Goal: Task Accomplishment & Management: Manage account settings

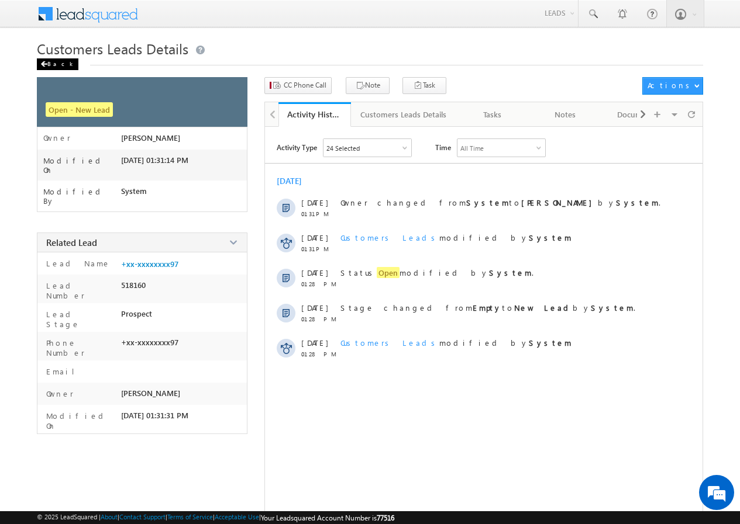
click at [63, 63] on div "Back" at bounding box center [58, 64] width 42 height 12
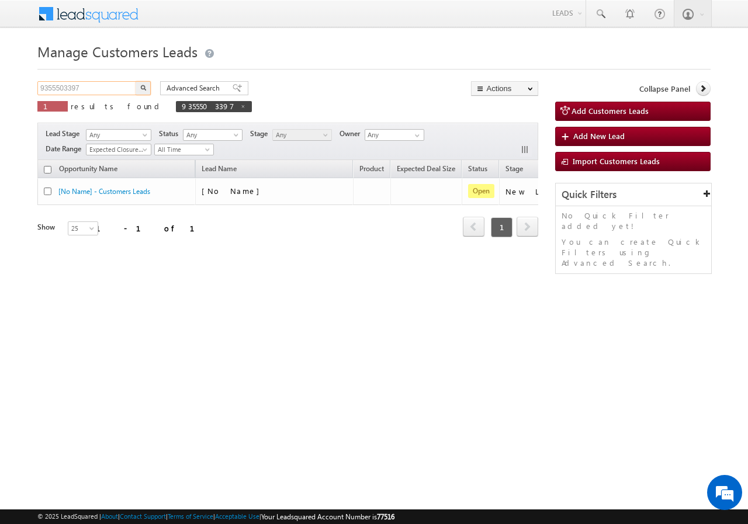
click at [89, 88] on input "9355503397" at bounding box center [87, 88] width 100 height 14
paste input "021807304"
type input "9021807304"
click at [143, 85] on img "button" at bounding box center [143, 88] width 6 height 6
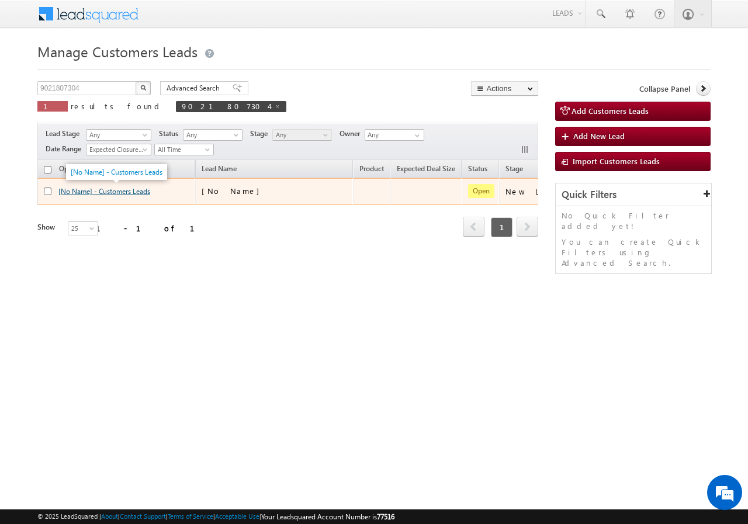
click at [115, 191] on link "[No Name] - Customers Leads" at bounding box center [104, 191] width 92 height 9
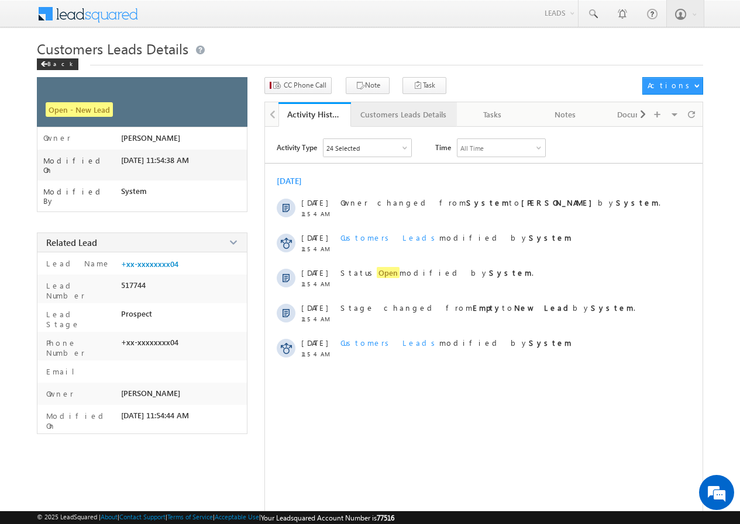
click at [377, 115] on div "Customers Leads Details" at bounding box center [403, 115] width 86 height 14
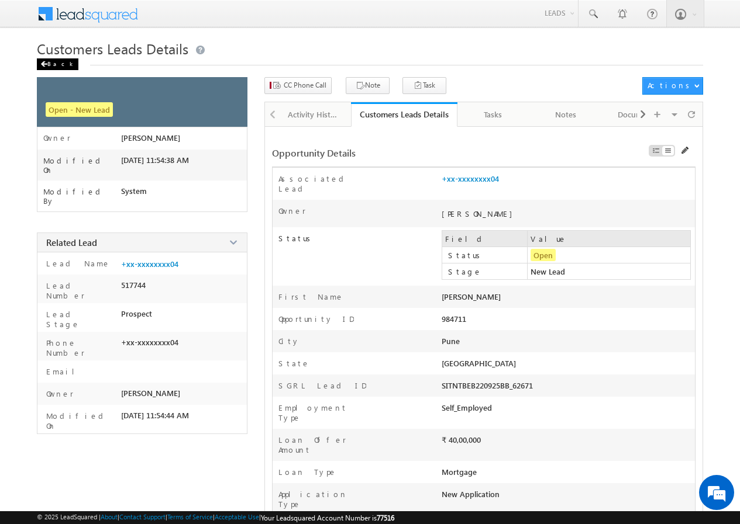
click at [58, 65] on div "Back" at bounding box center [58, 64] width 42 height 12
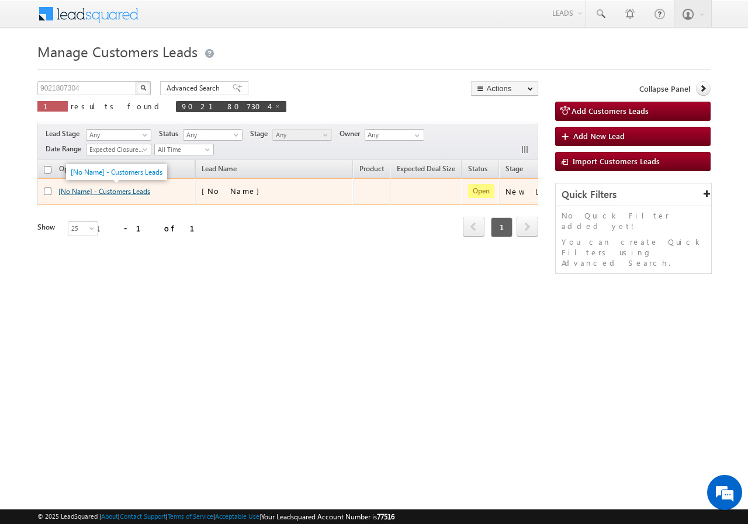
click at [111, 192] on link "[No Name] - Customers Leads" at bounding box center [104, 191] width 92 height 9
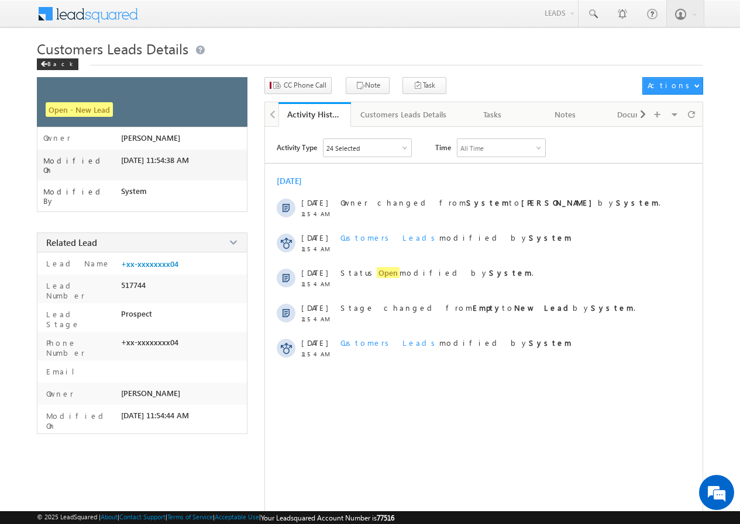
click at [378, 101] on div "CC Phone Call Note Task Actions Automation Report" at bounding box center [483, 89] width 438 height 25
click at [382, 110] on div "Customers Leads Details" at bounding box center [403, 115] width 86 height 14
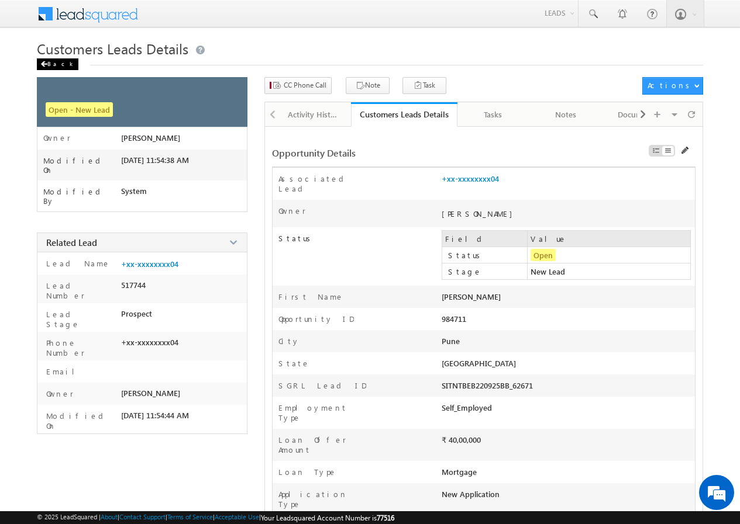
click at [49, 64] on div "Back" at bounding box center [58, 64] width 42 height 12
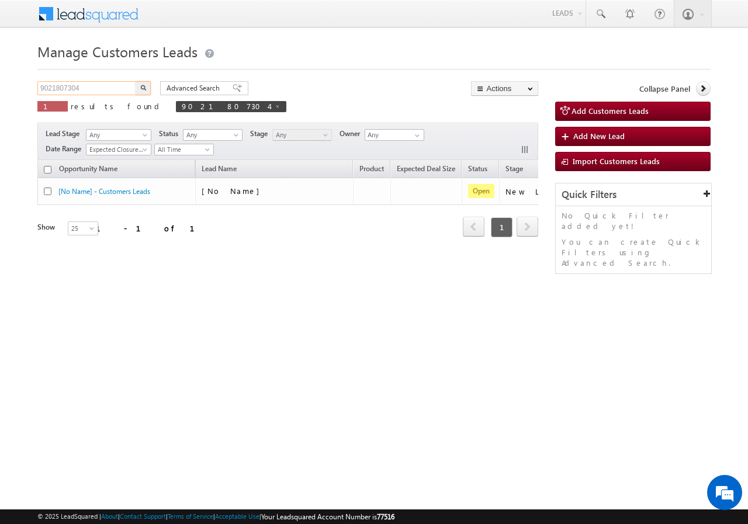
click at [109, 89] on input "9021807304" at bounding box center [87, 88] width 100 height 14
paste input "105680185"
type input "9105680185"
click at [147, 84] on button "button" at bounding box center [143, 88] width 15 height 14
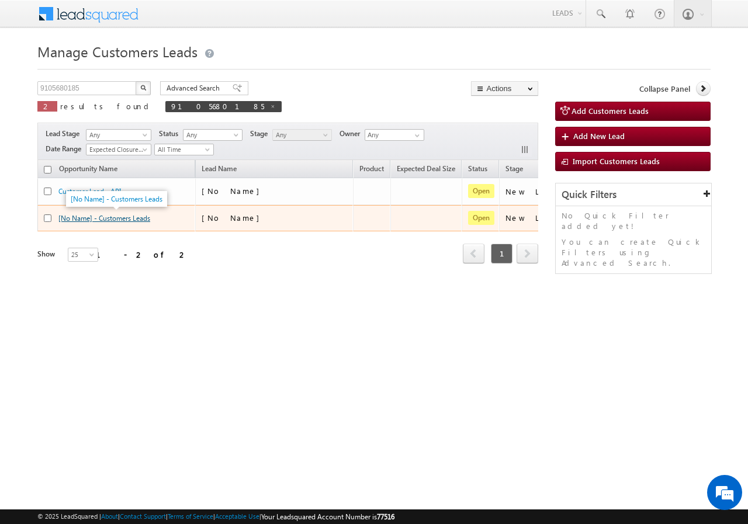
click at [129, 221] on link "[No Name] - Customers Leads" at bounding box center [104, 218] width 92 height 9
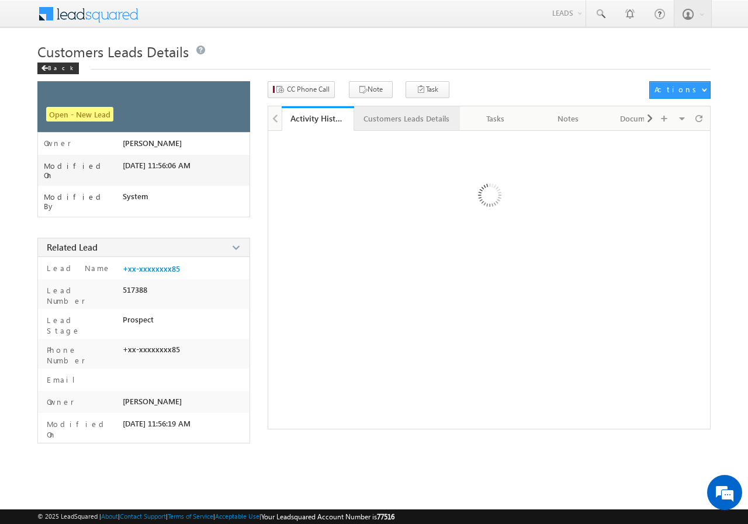
click at [395, 130] on div "× Close Opportunity Details Associated Lead * +xx-xxxxxxxx85" at bounding box center [489, 279] width 443 height 299
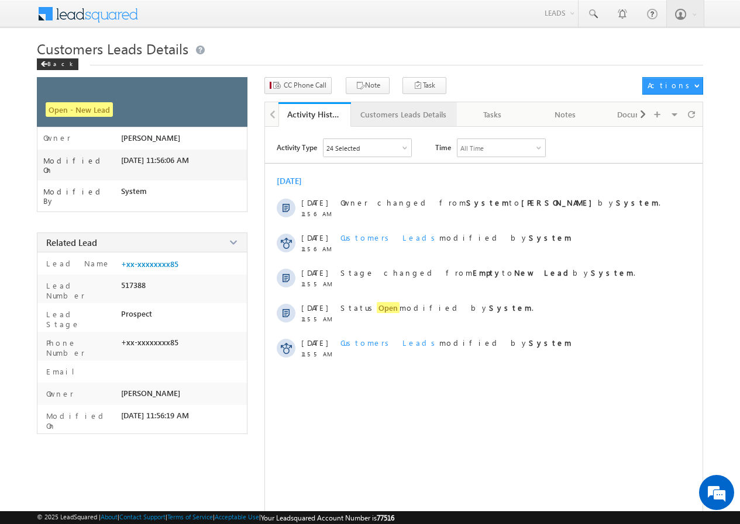
drag, startPoint x: 386, startPoint y: 112, endPoint x: 379, endPoint y: 109, distance: 8.1
click at [379, 107] on link "Customers Leads Details" at bounding box center [404, 114] width 106 height 25
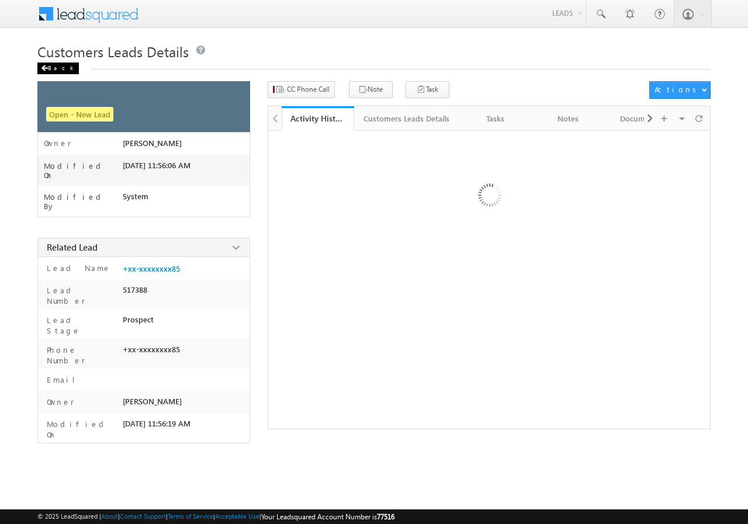
click at [53, 68] on div "Back" at bounding box center [58, 69] width 42 height 12
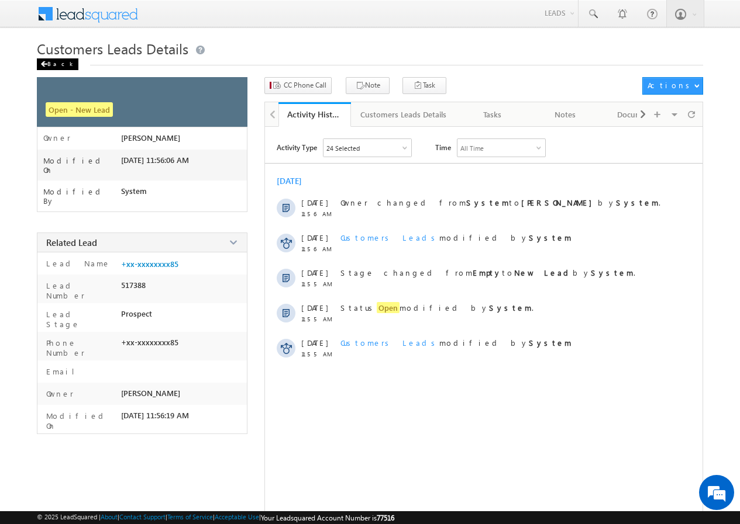
click at [57, 64] on div "Back" at bounding box center [58, 64] width 42 height 12
click at [61, 64] on div "Back" at bounding box center [58, 64] width 42 height 12
click at [51, 68] on div "Back" at bounding box center [58, 64] width 42 height 12
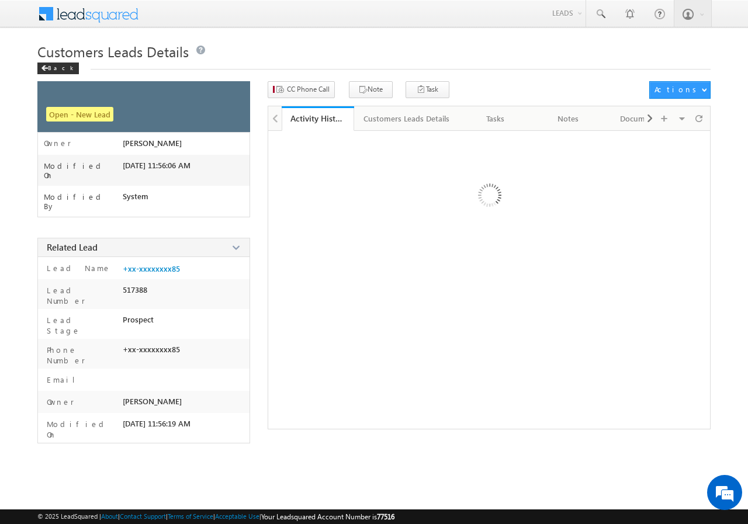
click at [51, 68] on div "Back" at bounding box center [58, 69] width 42 height 12
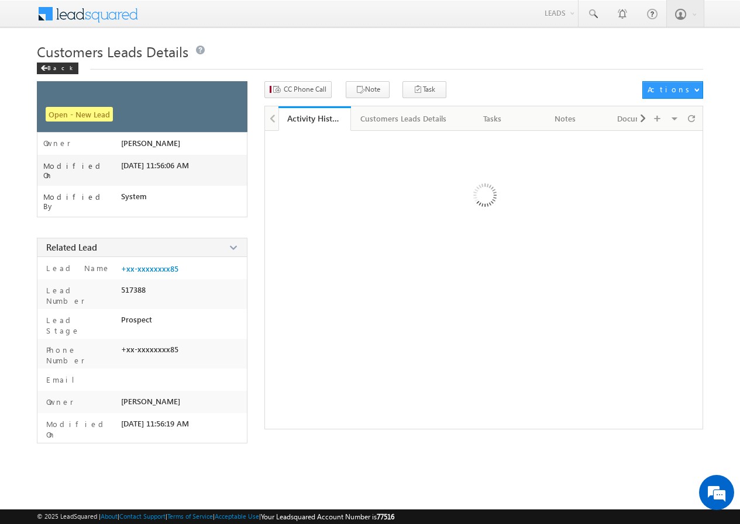
click at [51, 68] on div "Back" at bounding box center [58, 69] width 42 height 12
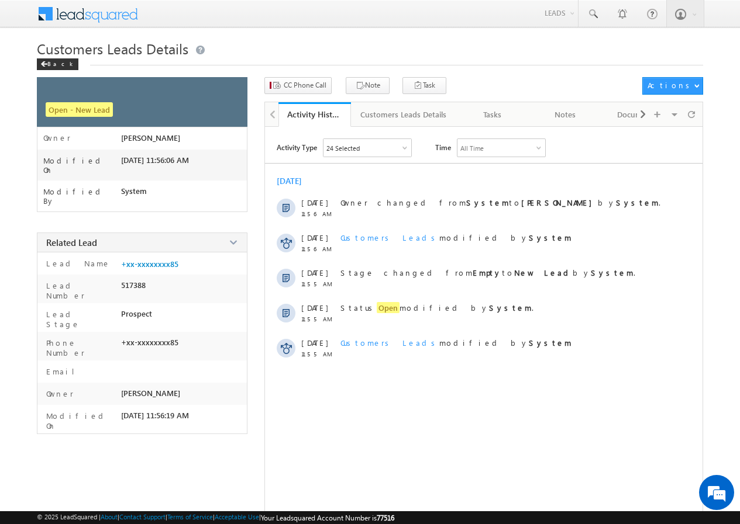
click at [51, 68] on div "Back" at bounding box center [58, 64] width 42 height 12
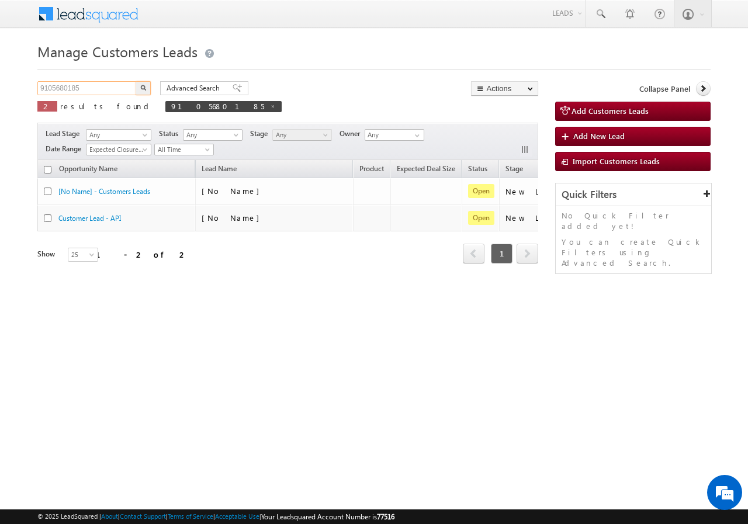
click at [95, 85] on input "9105680185" at bounding box center [87, 88] width 100 height 14
paste input "7790842882"
click at [144, 87] on img "button" at bounding box center [143, 88] width 6 height 6
click at [118, 82] on input "7790842882" at bounding box center [87, 88] width 100 height 14
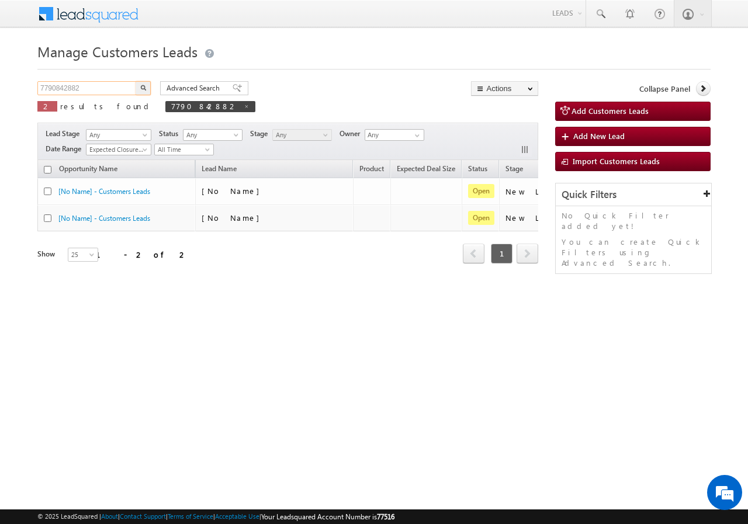
click at [118, 82] on input "7790842882" at bounding box center [87, 88] width 100 height 14
paste input "982453"
type input "982453"
click at [143, 87] on img "button" at bounding box center [143, 88] width 6 height 6
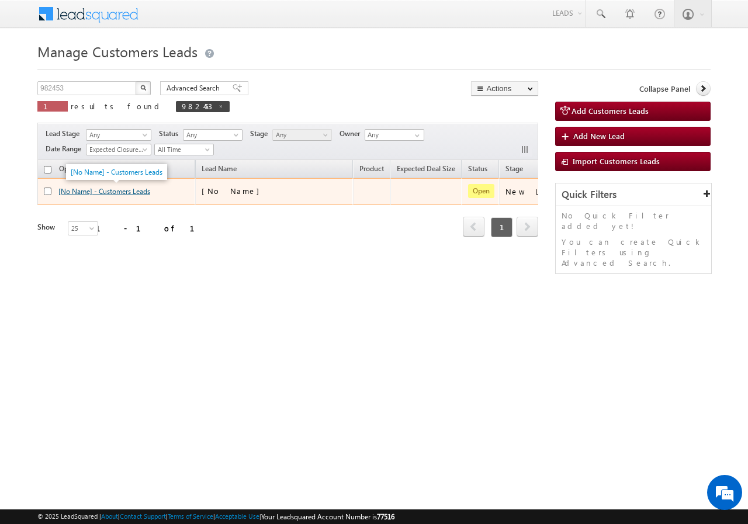
click at [109, 194] on link "[No Name] - Customers Leads" at bounding box center [104, 191] width 92 height 9
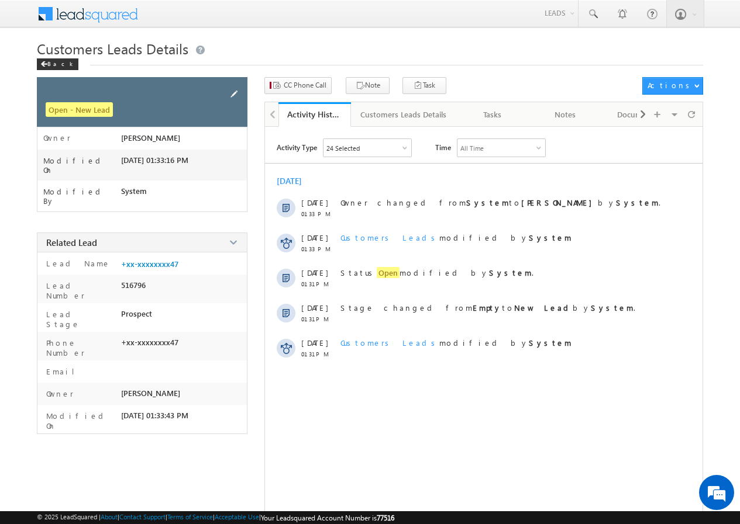
click at [231, 93] on span at bounding box center [233, 94] width 13 height 13
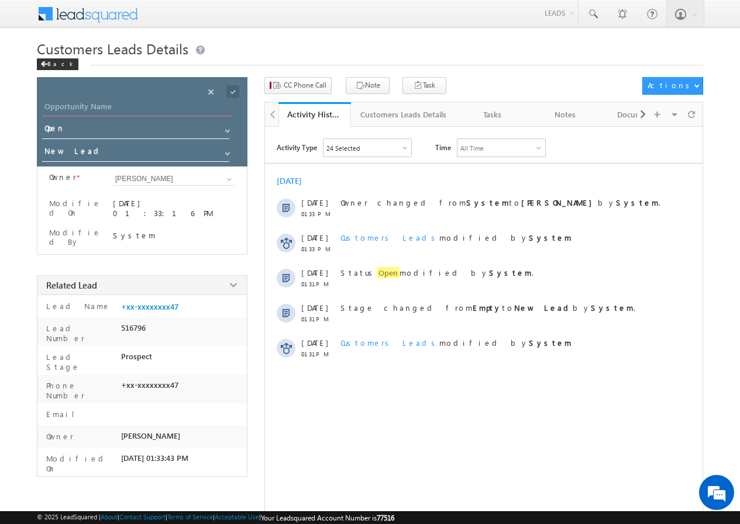
click at [92, 109] on input "Opportunity Name" at bounding box center [137, 108] width 190 height 16
paste input "salman khan"
type input "salman khan"
click at [234, 89] on div "Save" at bounding box center [242, 78] width 43 height 21
click at [234, 89] on span at bounding box center [232, 91] width 13 height 13
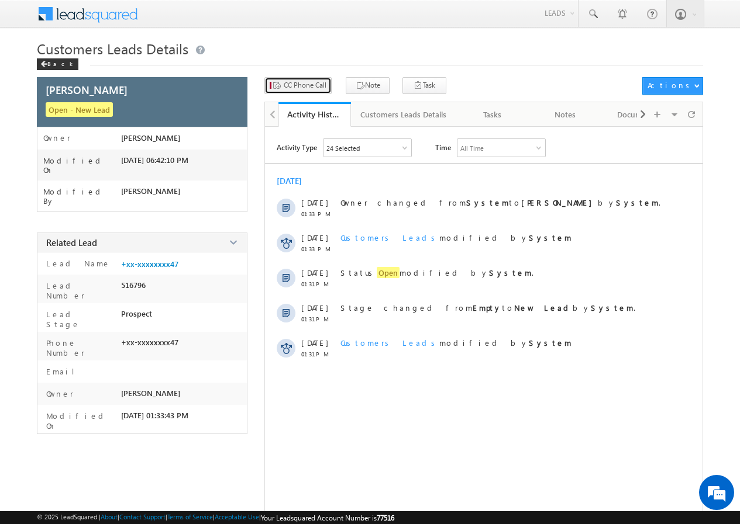
click at [296, 82] on span "CC Phone Call" at bounding box center [305, 85] width 43 height 11
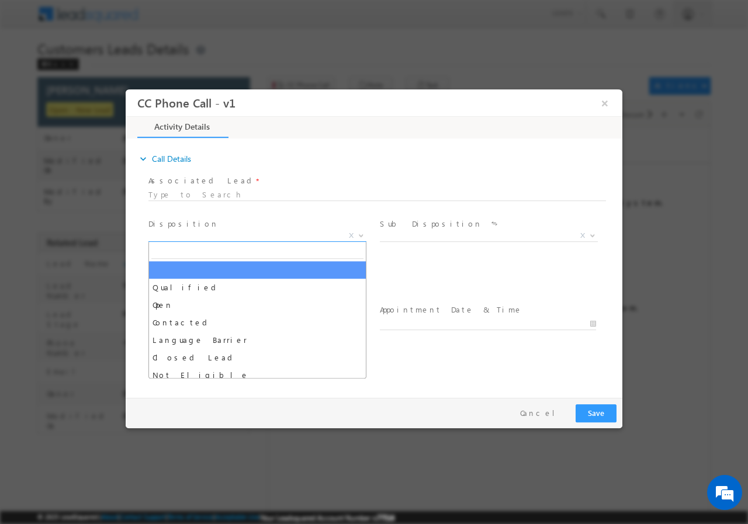
select select "adesh.kumar1@sgrlimited.in"
click at [219, 233] on span "X" at bounding box center [257, 236] width 218 height 12
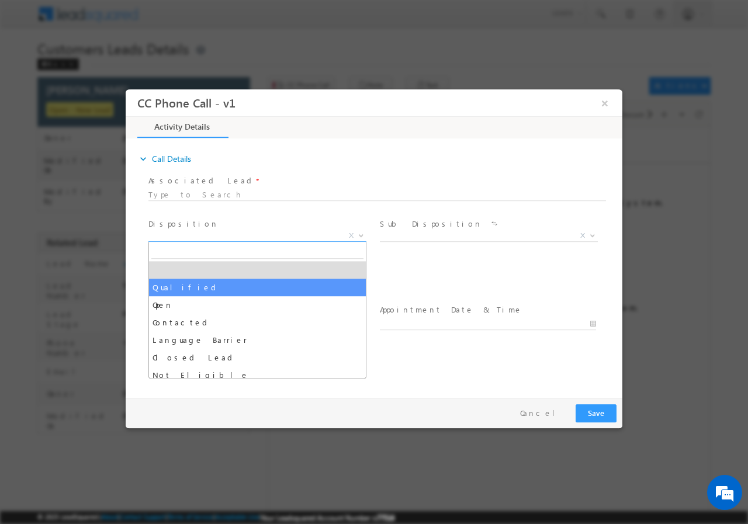
select select "Qualified"
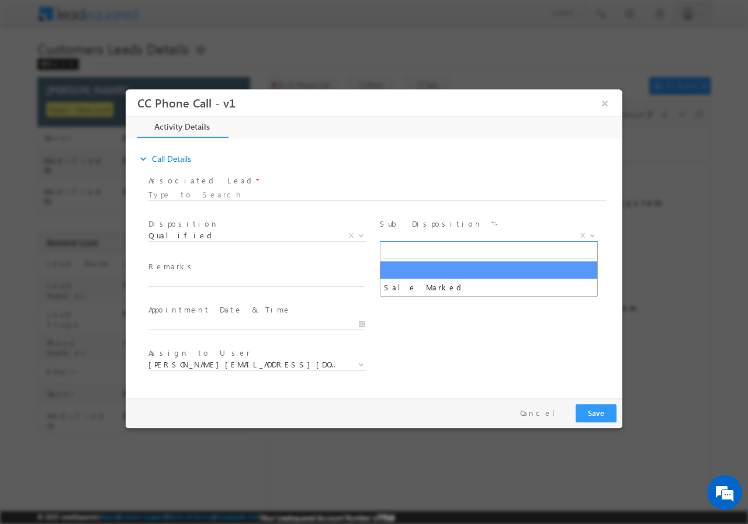
click at [398, 239] on span "X" at bounding box center [489, 236] width 218 height 12
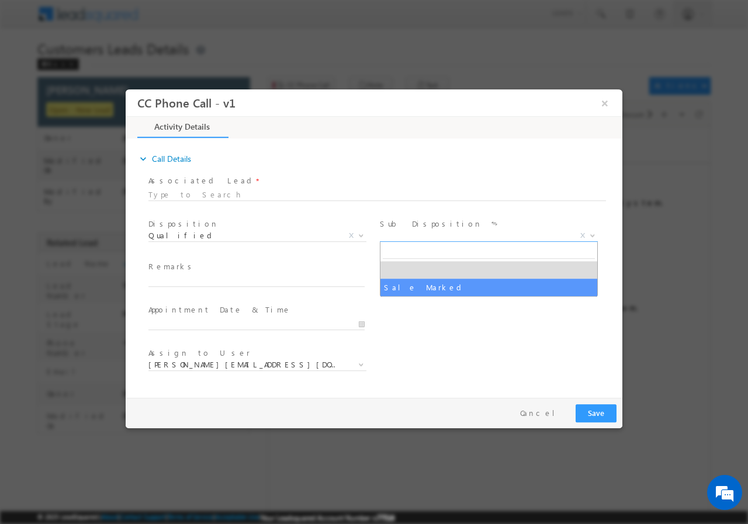
select select "Sale Marked"
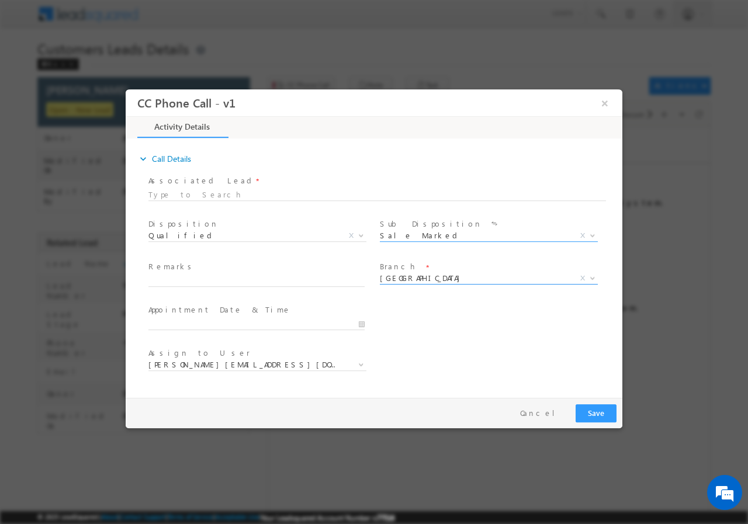
click at [393, 280] on span "[GEOGRAPHIC_DATA]" at bounding box center [475, 277] width 190 height 11
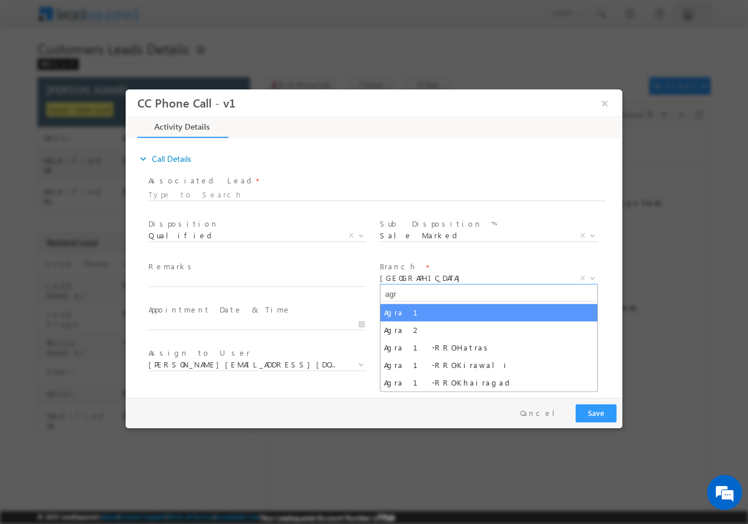
type input "agr"
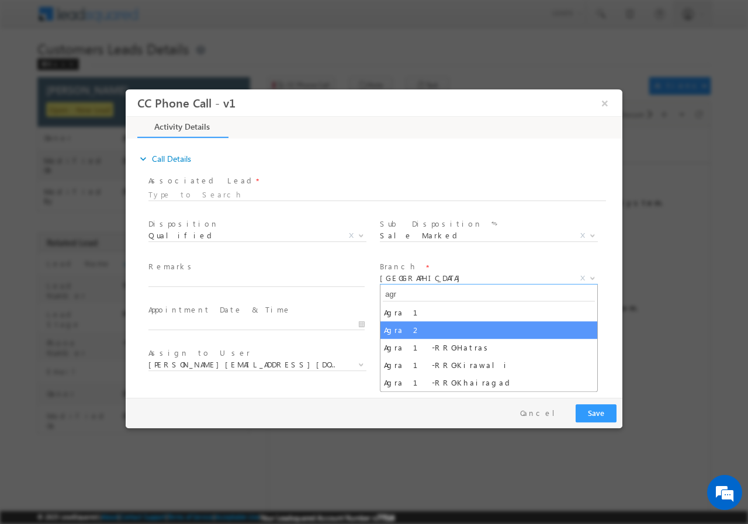
select select "Agra 2"
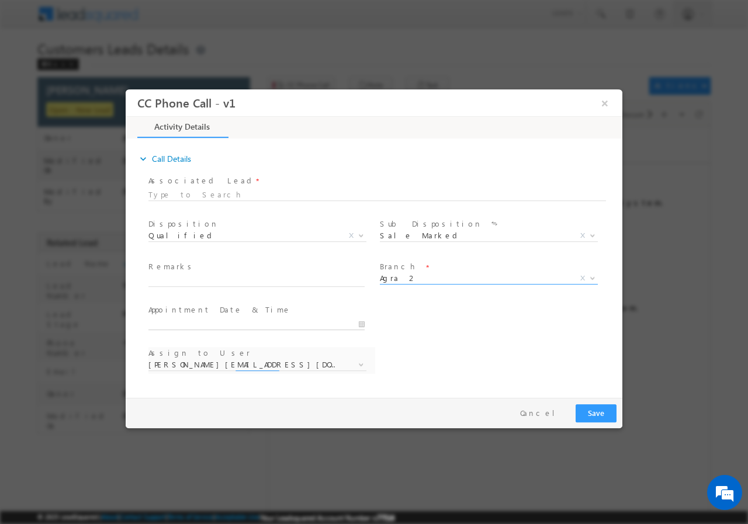
type input "10/11/2025 6:40 PM"
select select "amit.yadav@sgrlimited.in"
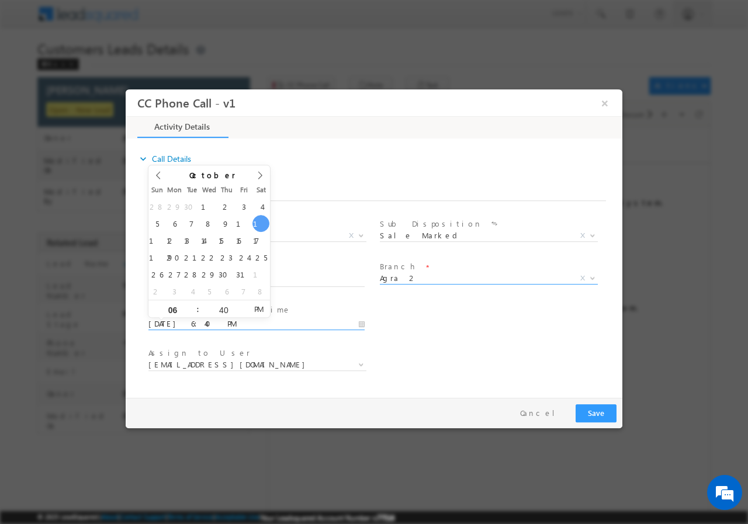
click at [356, 324] on input "10/11/2025 6:40 PM" at bounding box center [256, 324] width 216 height 12
type input "10/12/2025 7:40 PM"
type input "07"
click at [194, 303] on span at bounding box center [193, 304] width 8 height 9
type input "10/12/2025 8:40 PM"
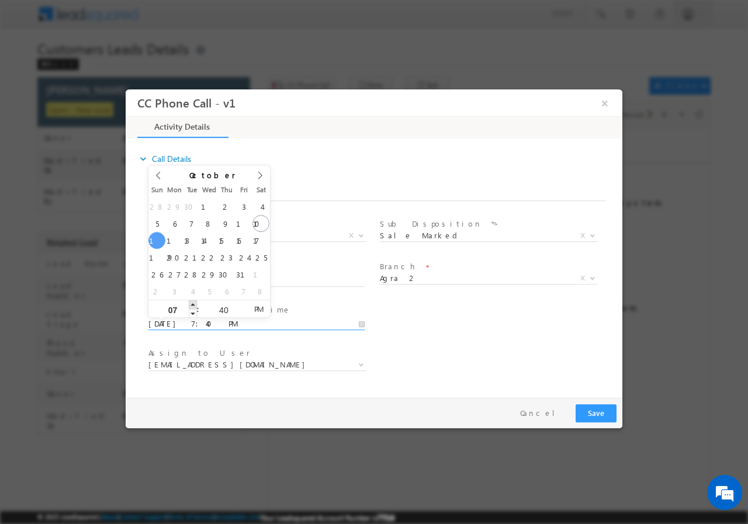
type input "08"
click at [194, 303] on span at bounding box center [193, 304] width 8 height 9
type input "10/12/2025 9:40 PM"
type input "09"
click at [194, 303] on span at bounding box center [193, 304] width 8 height 9
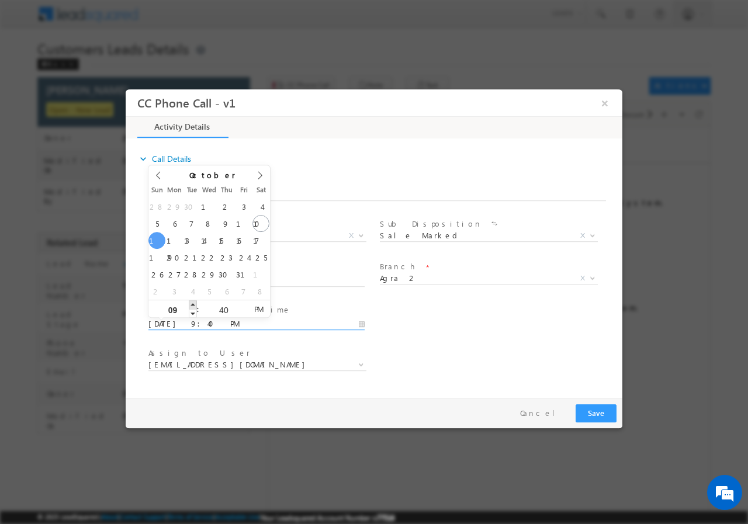
type input "10/12/2025 10:40 PM"
type input "10"
click at [194, 303] on span at bounding box center [193, 304] width 8 height 9
type input "10/12/2025 11:40 PM"
type input "11"
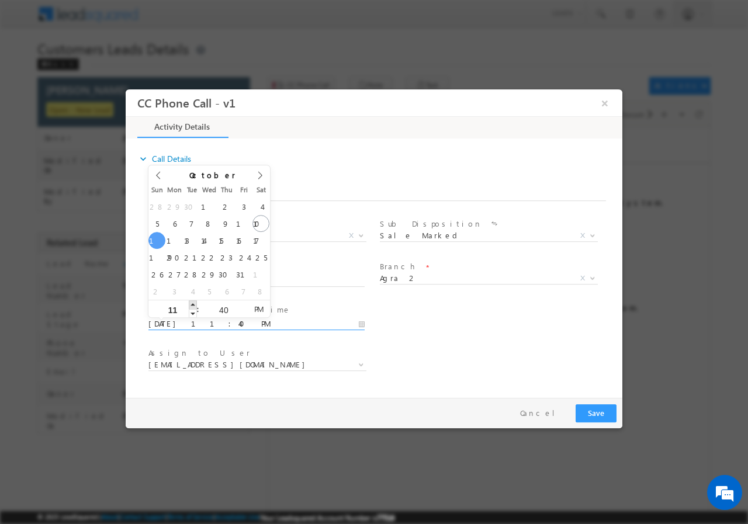
click at [194, 303] on span at bounding box center [193, 304] width 8 height 9
type input "10/12/2025 12:40 AM"
type input "12"
click at [194, 303] on span at bounding box center [193, 304] width 8 height 9
click at [228, 306] on input "40" at bounding box center [223, 310] width 49 height 8
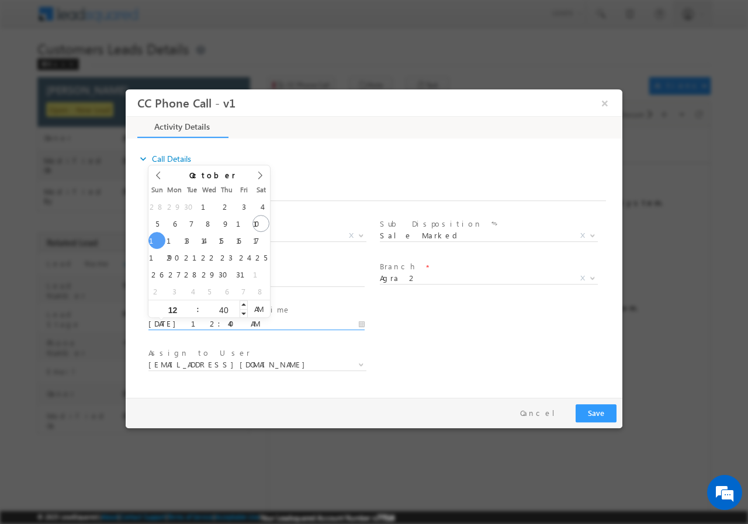
click at [228, 306] on input "40" at bounding box center [223, 310] width 49 height 8
type input "00"
click at [245, 318] on input "10/12/2025 12:00 AM" at bounding box center [256, 324] width 216 height 12
type input "10/12/2025 11:59 PM"
type input "11"
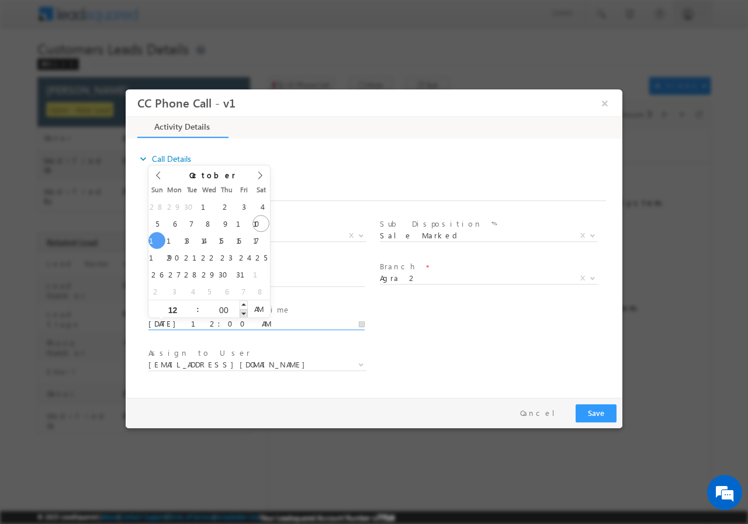
type input "59"
click at [247, 313] on span at bounding box center [244, 313] width 8 height 9
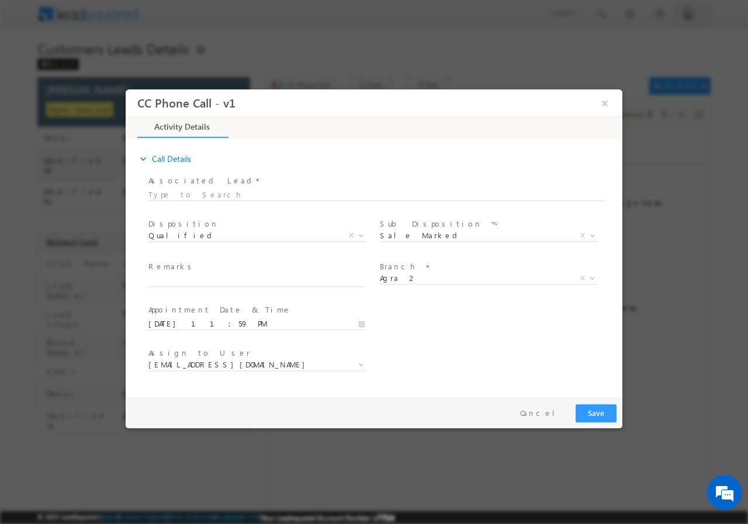
click at [445, 330] on div "User Branch * Appointment Date & Time * 10/12/2025 11:59 PM" at bounding box center [384, 322] width 476 height 43
click at [190, 281] on input "text" at bounding box center [256, 281] width 216 height 12
paste input "982453//VB_Know_More//salman khan//8273506924//renovation//loan req-5L// self e…"
type input "982453//VB_Know_More//salman khan//8273506924//renovation//loan req-5L// self e…"
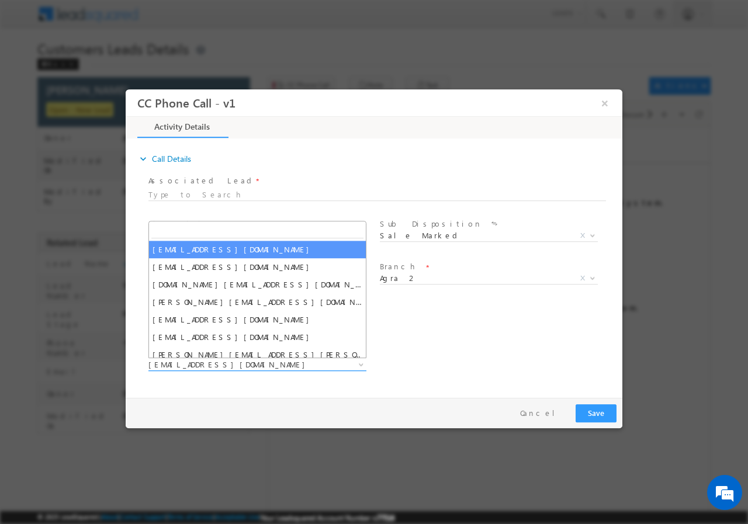
scroll to position [0, 0]
click at [340, 364] on span "amit.yadav@sgrlimited.in" at bounding box center [257, 365] width 218 height 12
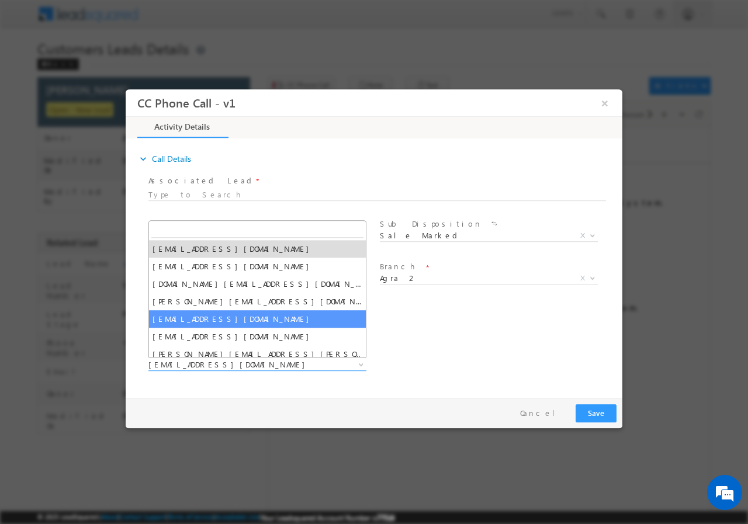
paste input "sani.tomar@sgrlimited.in"
type input "sani.tomar@sgrlimited.in"
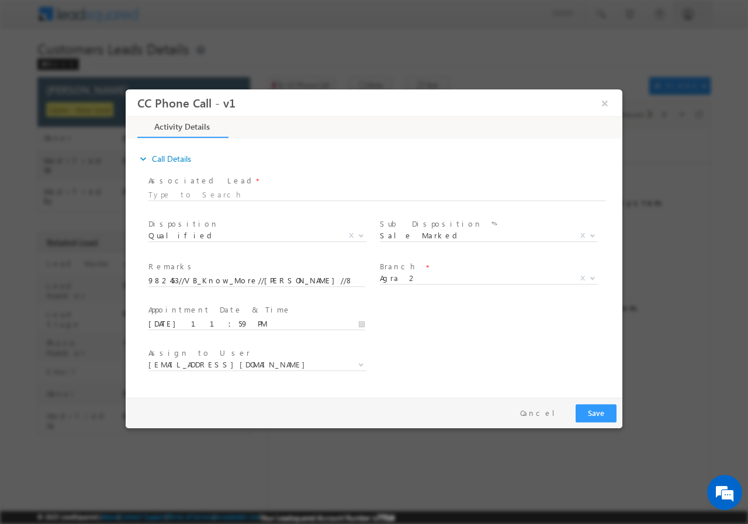
click at [450, 340] on div "User Branch * Appointment Date & Time * 10/12/2025 11:59 PM" at bounding box center [384, 322] width 476 height 43
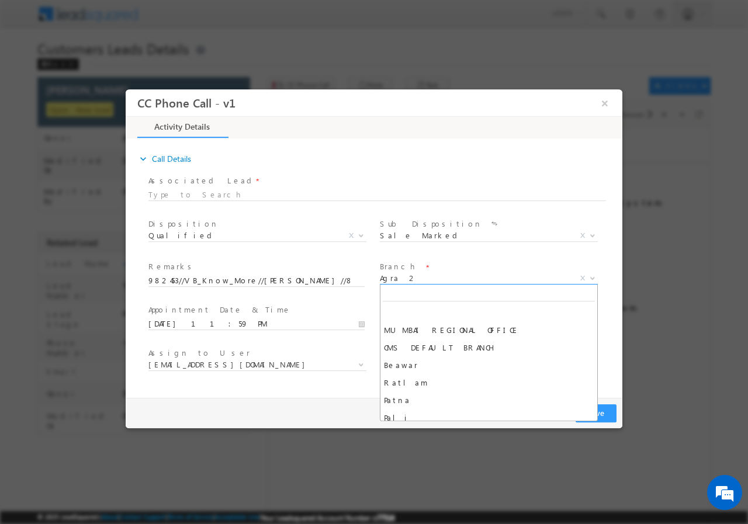
click at [436, 281] on span "Agra 2" at bounding box center [475, 277] width 190 height 11
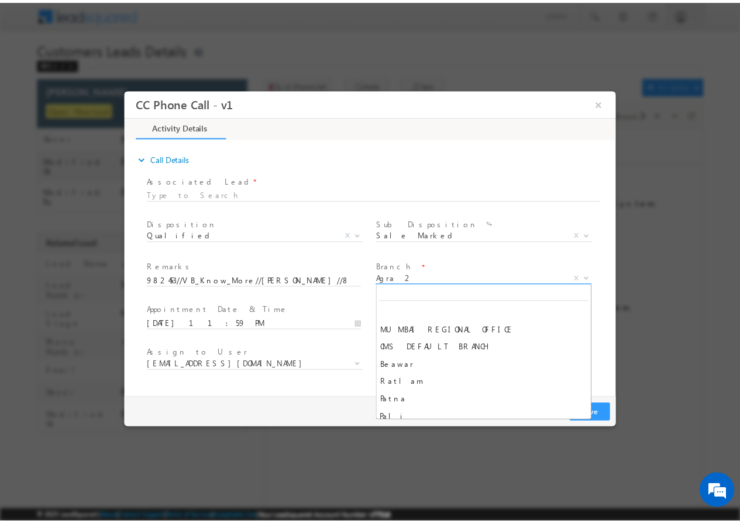
scroll to position [614, 0]
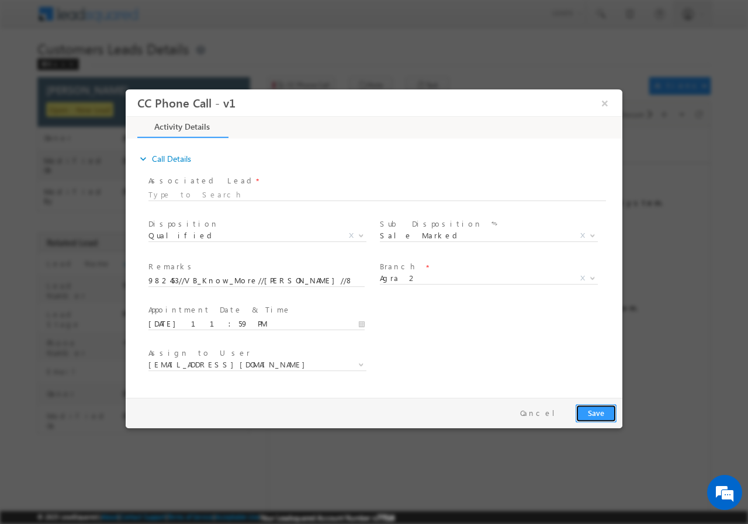
click at [591, 410] on button "Save" at bounding box center [596, 413] width 41 height 18
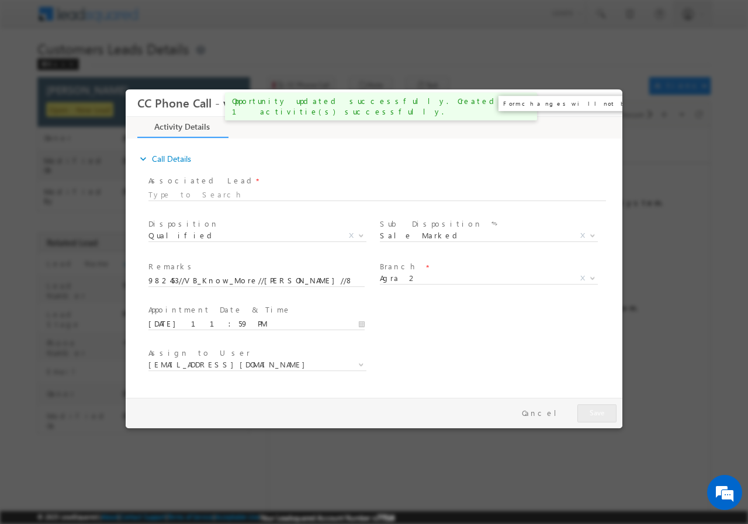
click at [604, 104] on button "×" at bounding box center [605, 103] width 20 height 22
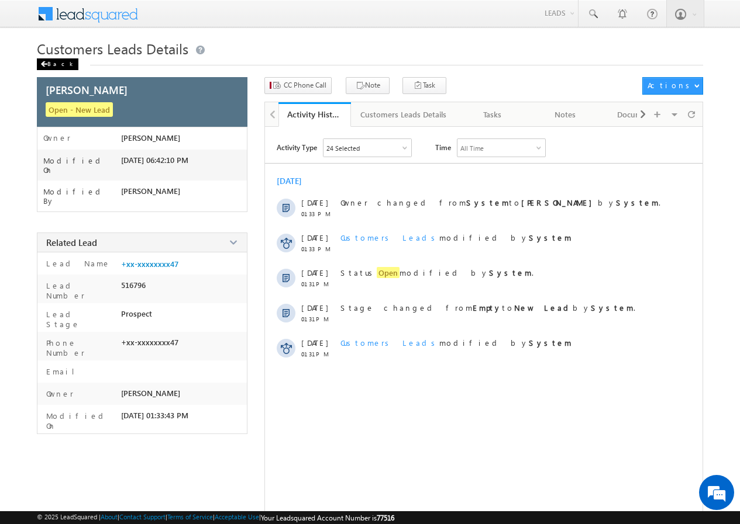
click at [55, 67] on div "Back" at bounding box center [58, 64] width 42 height 12
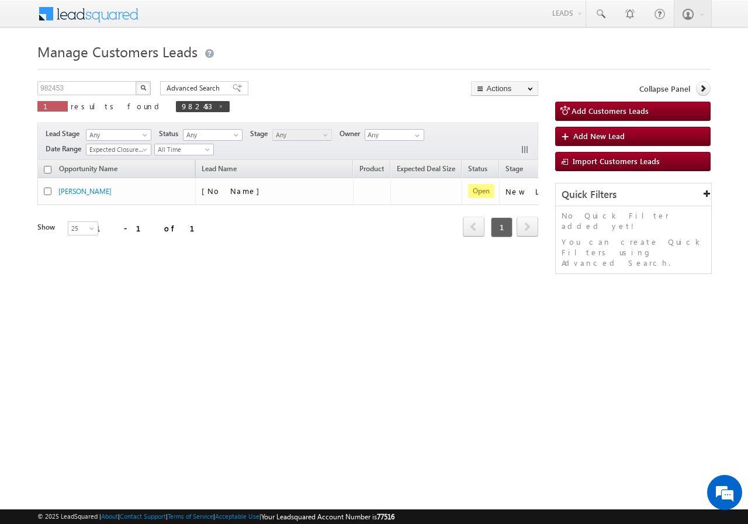
scroll to position [0, 110]
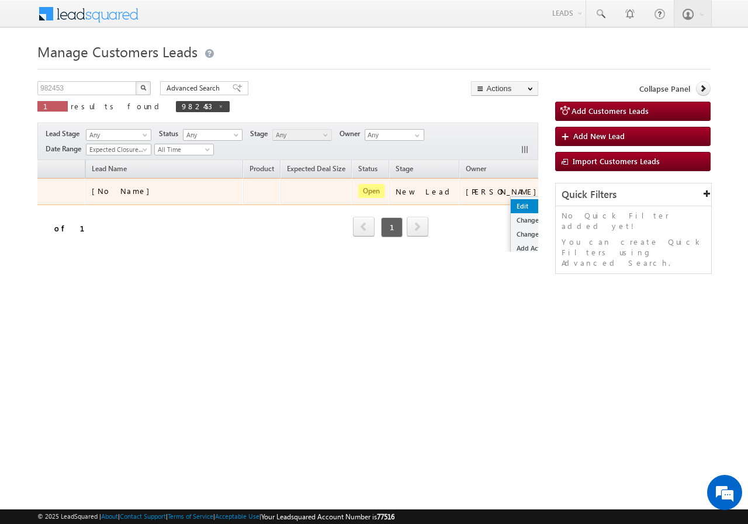
click at [511, 201] on link "Edit" at bounding box center [540, 206] width 58 height 14
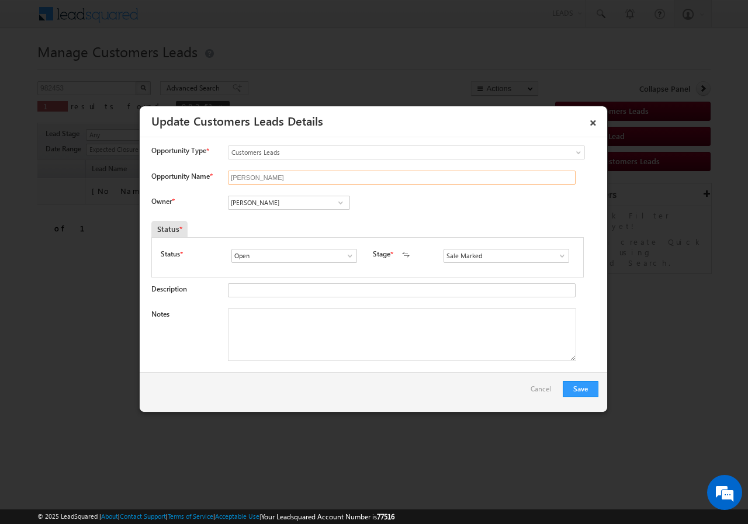
click at [267, 178] on input "[PERSON_NAME]" at bounding box center [402, 178] width 348 height 14
click at [266, 200] on input "[PERSON_NAME]" at bounding box center [289, 203] width 122 height 14
paste input "[EMAIL_ADDRESS][PERSON_NAME][DOMAIN_NAME]"
click at [264, 216] on link "[PERSON_NAME] [EMAIL_ADDRESS][PERSON_NAME][DOMAIN_NAME]" at bounding box center [289, 221] width 122 height 22
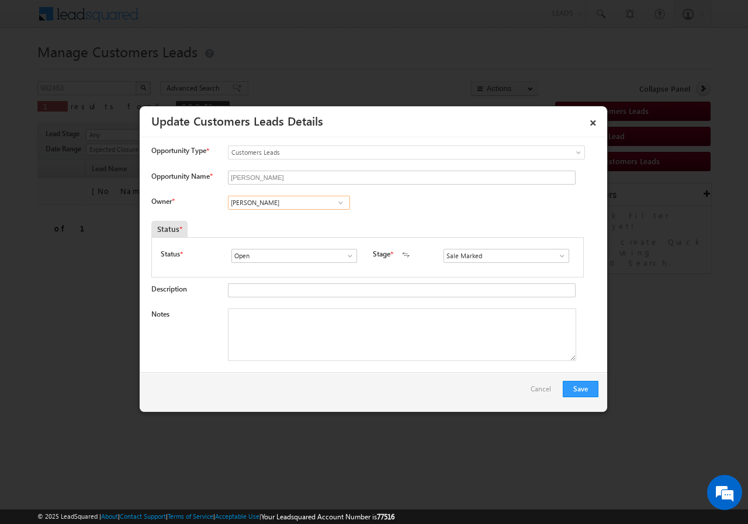
type input "[PERSON_NAME]"
click at [302, 316] on textarea "Notes" at bounding box center [402, 335] width 348 height 53
paste textarea "982453//VB_Know_More//[PERSON_NAME]//8273506924//renovation//loan req-5L// self…"
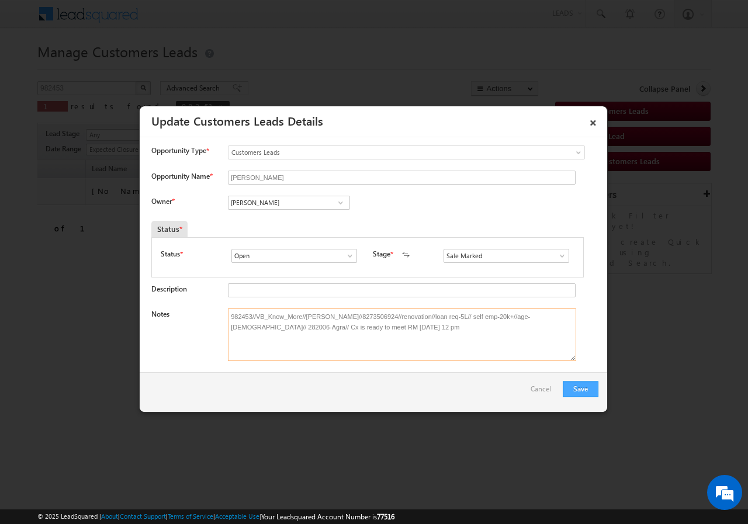
type textarea "982453//VB_Know_More//[PERSON_NAME]//8273506924//renovation//loan req-5L// self…"
click at [590, 386] on button "Save" at bounding box center [581, 389] width 36 height 16
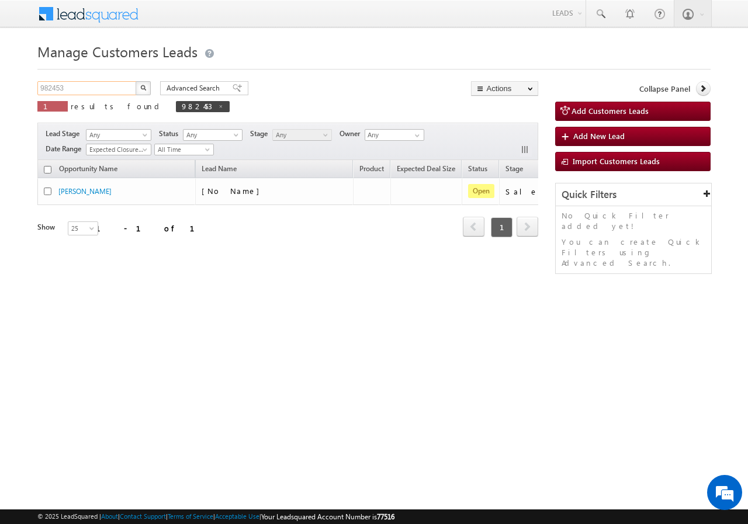
click at [95, 88] on input "982453" at bounding box center [87, 88] width 100 height 14
paste input "90773272"
click at [137, 84] on button "button" at bounding box center [143, 88] width 15 height 14
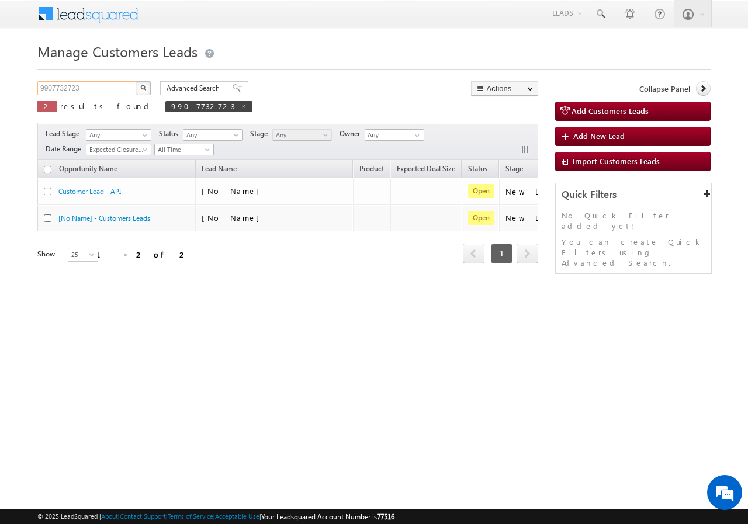
click at [103, 88] on input "9907732723" at bounding box center [87, 88] width 100 height 14
paste input "467822458"
type input "9467822458"
click at [143, 85] on img "button" at bounding box center [143, 88] width 6 height 6
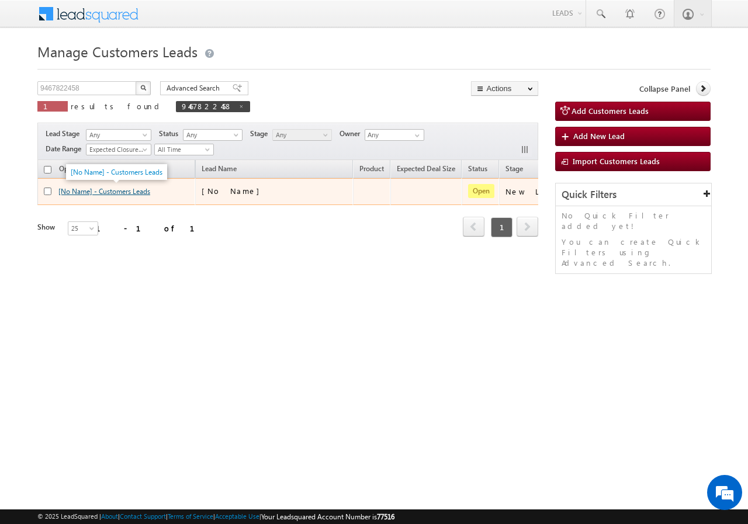
click at [134, 191] on link "[No Name] - Customers Leads" at bounding box center [104, 191] width 92 height 9
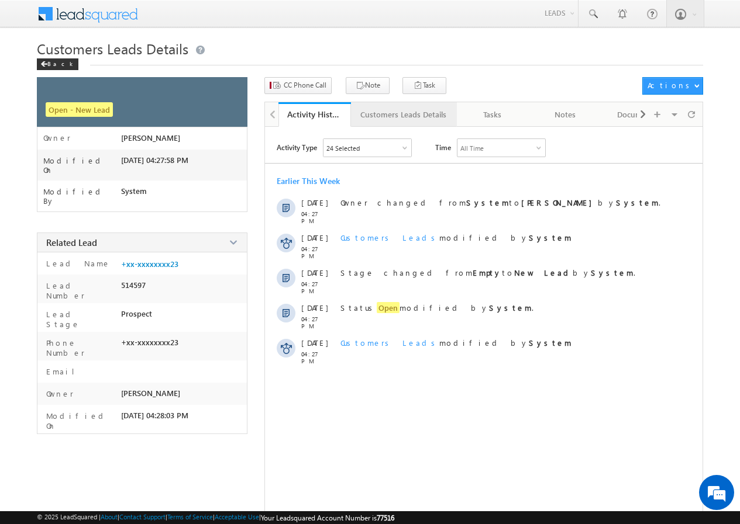
click at [378, 113] on div "Customers Leads Details" at bounding box center [403, 115] width 86 height 14
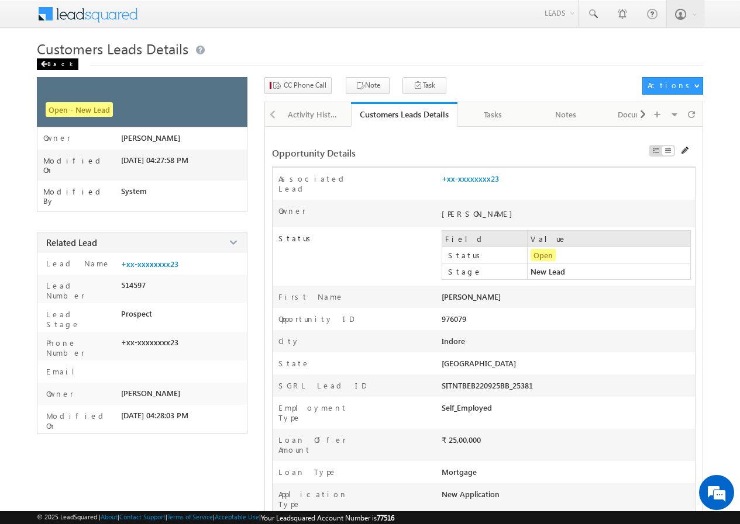
click at [63, 63] on div "Back" at bounding box center [58, 64] width 42 height 12
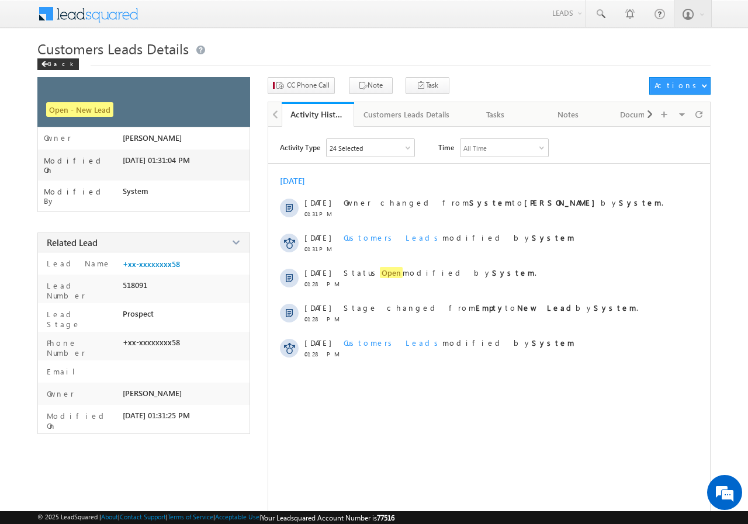
click at [389, 117] on div "Customers Leads Details" at bounding box center [407, 115] width 86 height 14
click at [47, 70] on div "Back" at bounding box center [58, 64] width 42 height 12
